Goal: Check status

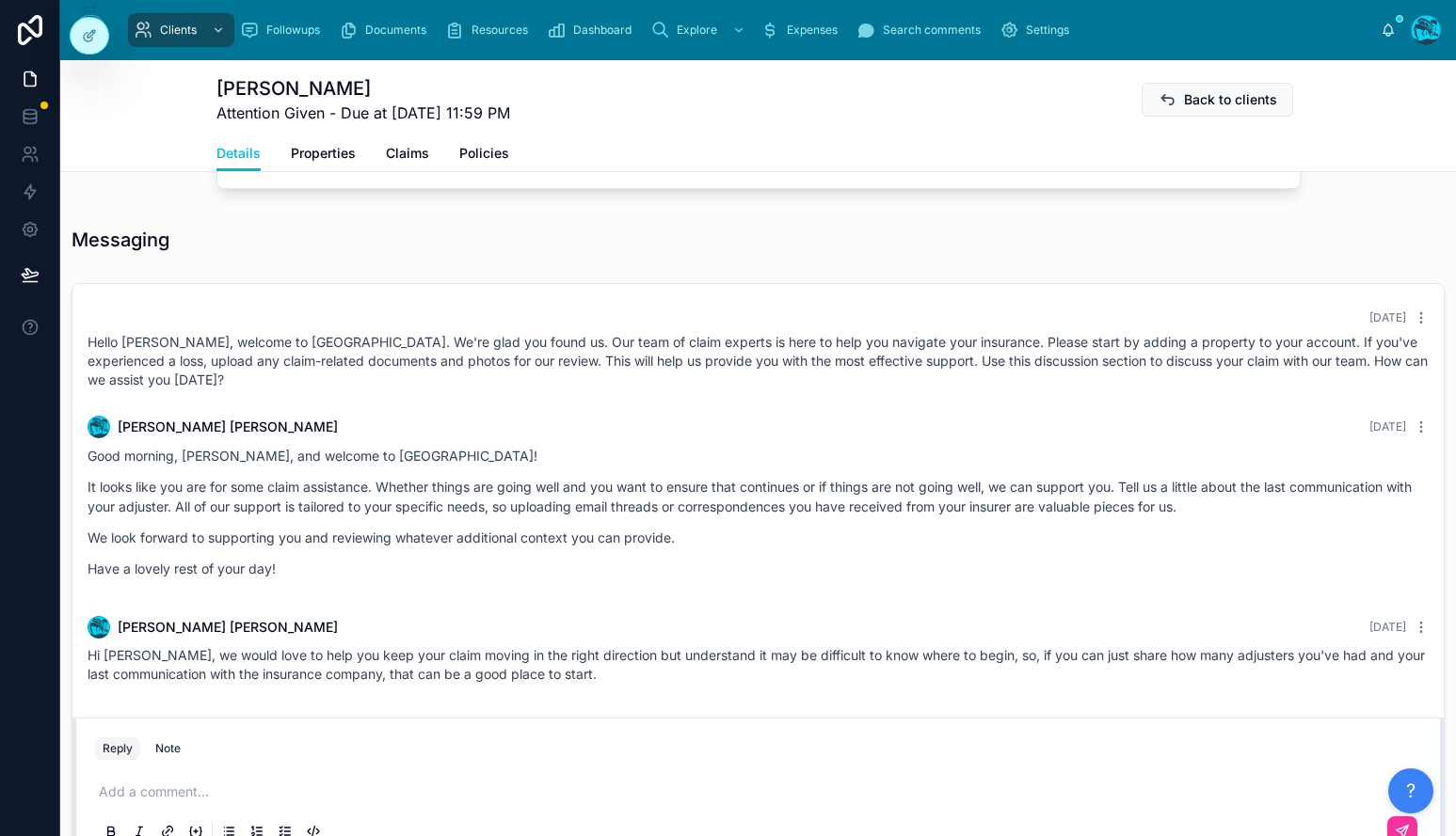
scroll to position [894, 0]
